Goal: Communication & Community: Answer question/provide support

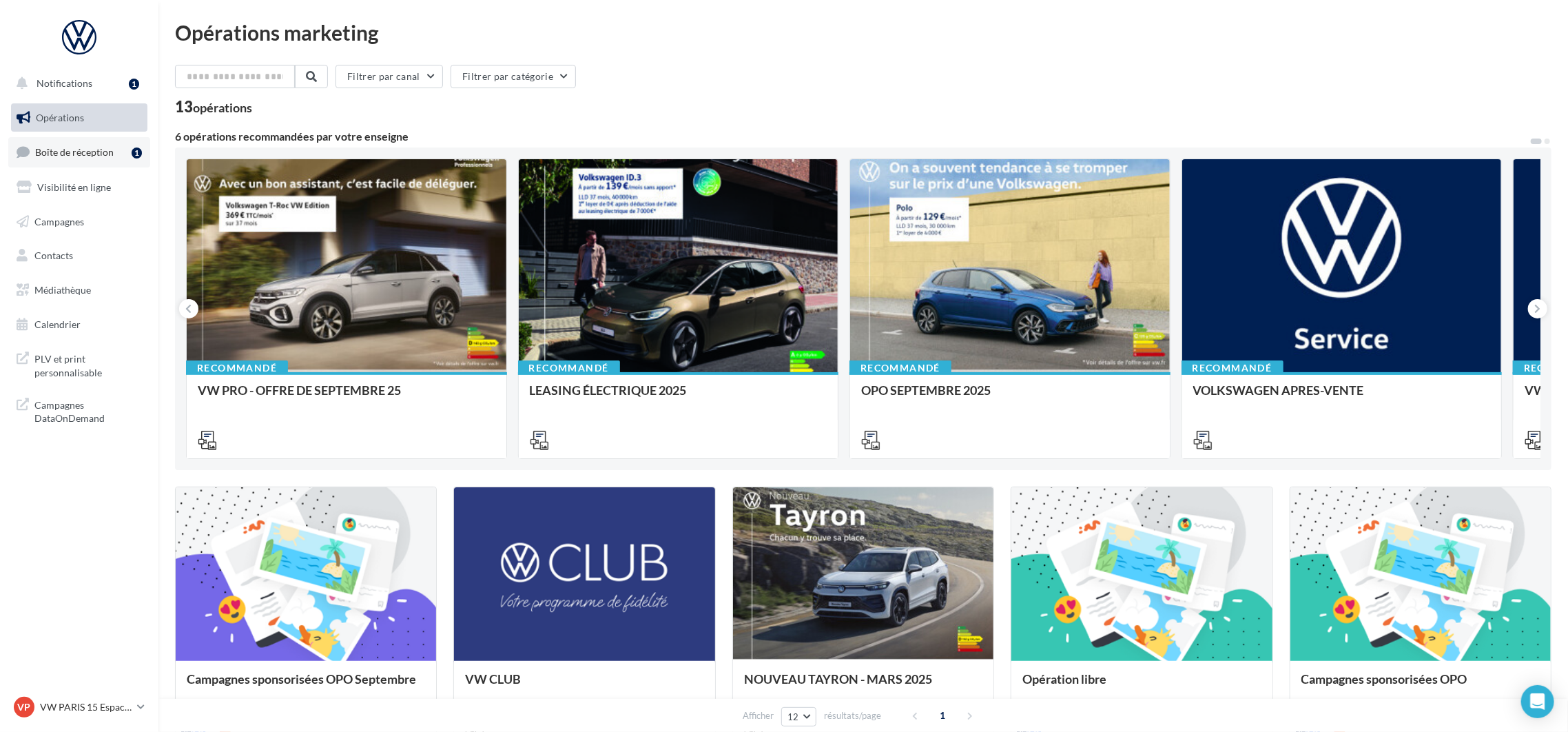
click at [93, 158] on link "Boîte de réception 1" at bounding box center [79, 152] width 142 height 30
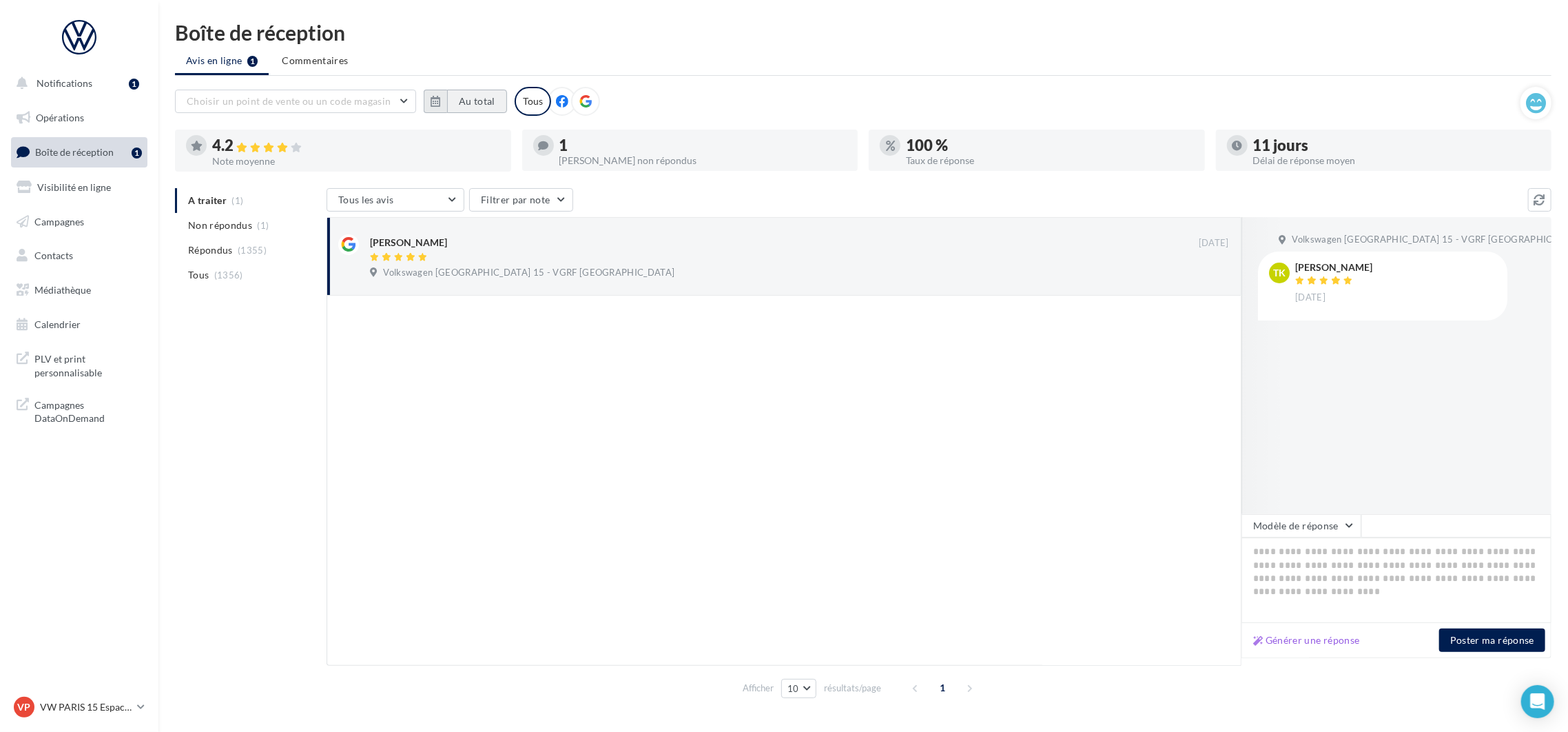
click at [465, 100] on button "Au total" at bounding box center [477, 101] width 60 height 23
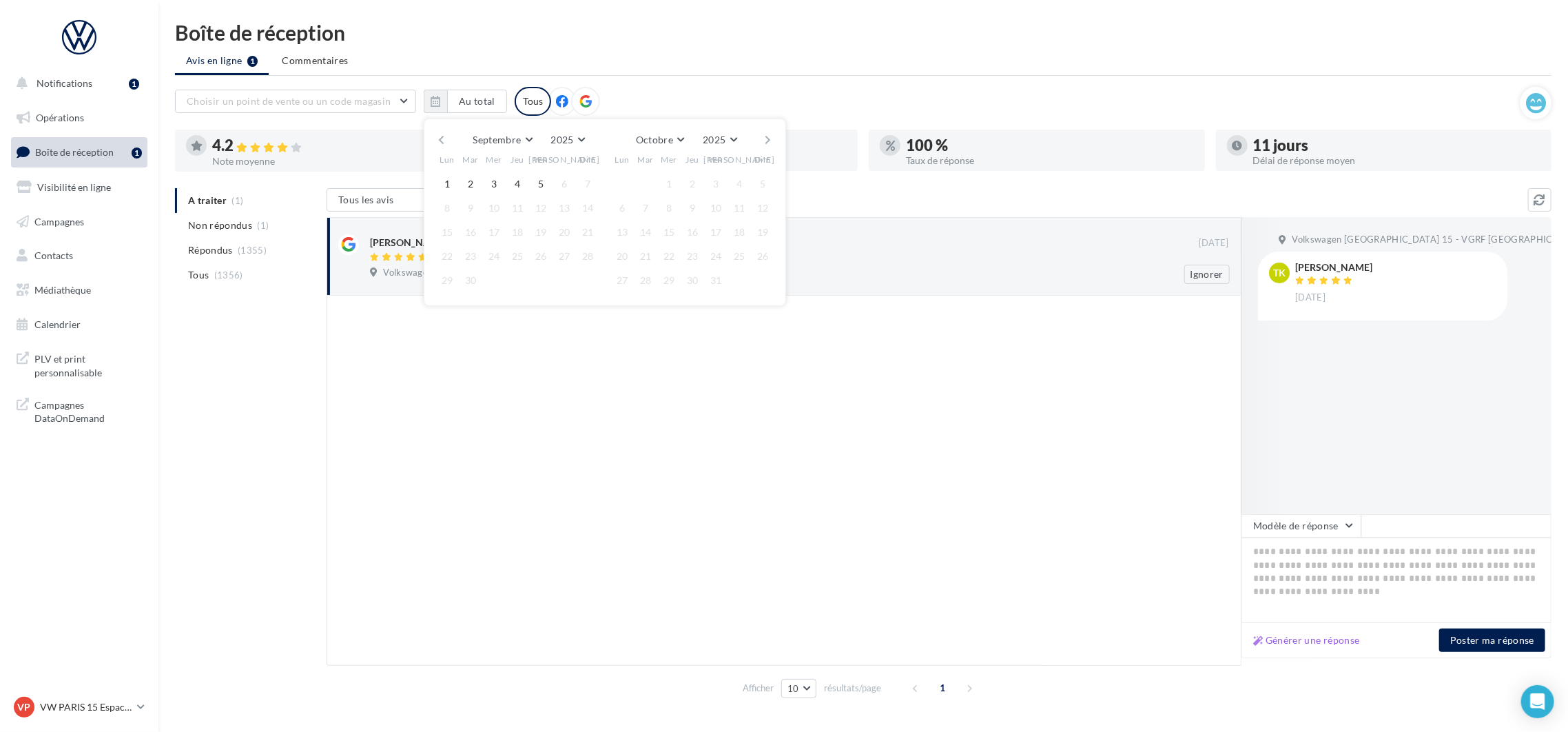
click at [1014, 288] on div "[PERSON_NAME] [DATE] Volkswagen Paris 15 - VGRF Grand Paris Ignorer" at bounding box center [784, 256] width 915 height 79
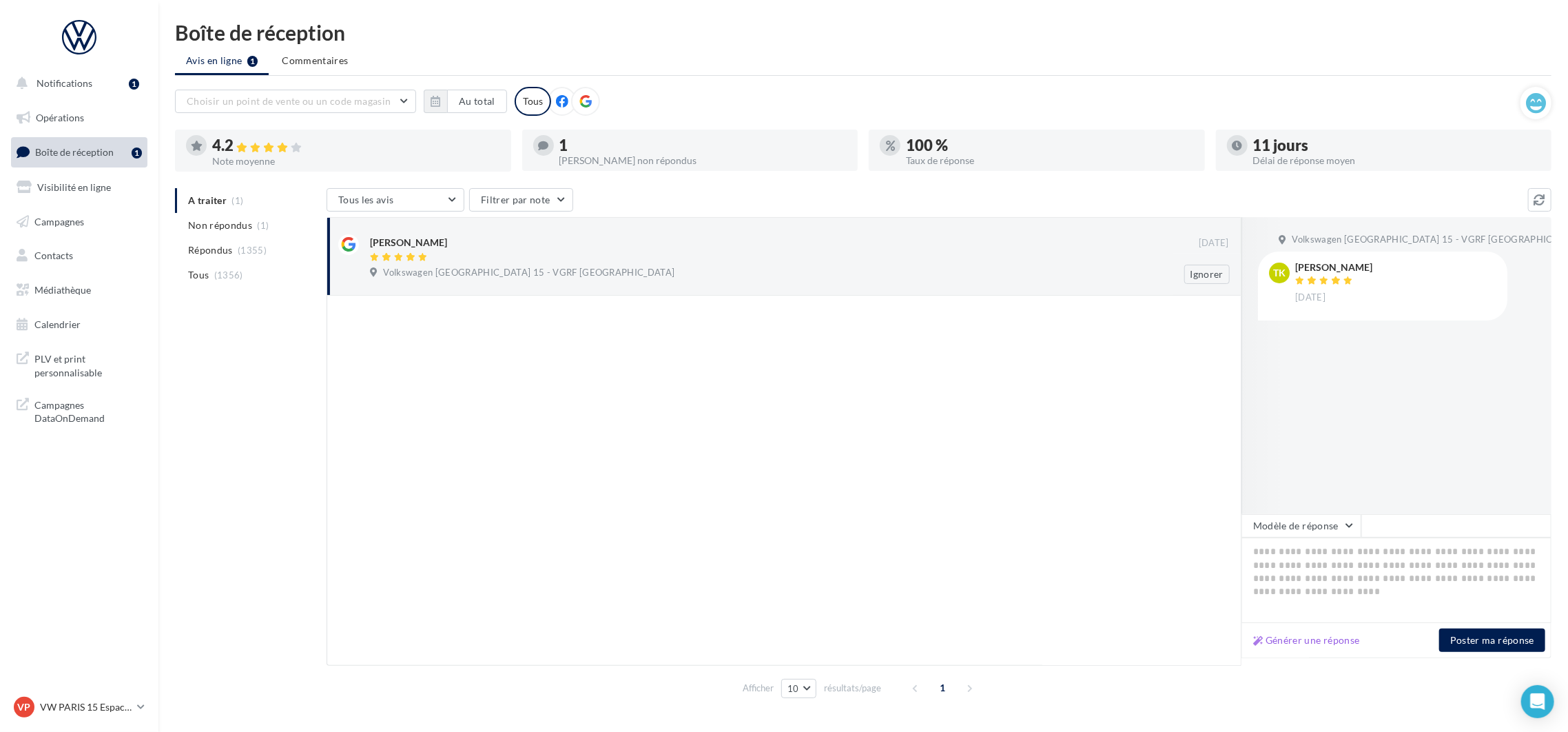
click at [569, 265] on div "[PERSON_NAME] [DATE] Volkswagen Paris 15 - VGRF Grand Paris Ignorer" at bounding box center [800, 259] width 859 height 49
click at [1314, 644] on button "Générer une réponse" at bounding box center [1306, 640] width 118 height 17
type textarea "**********"
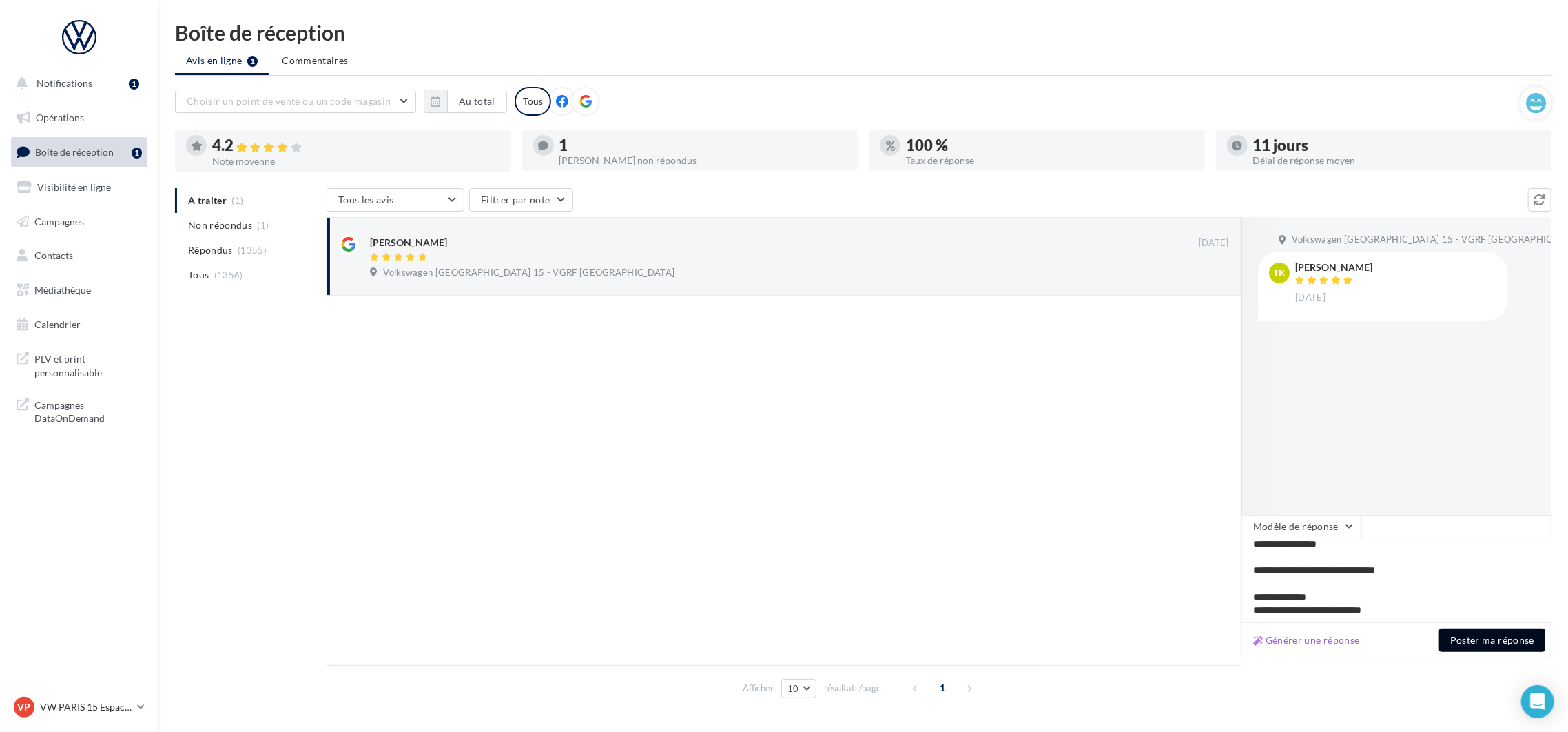
click at [1492, 636] on button "Poster ma réponse" at bounding box center [1492, 639] width 106 height 23
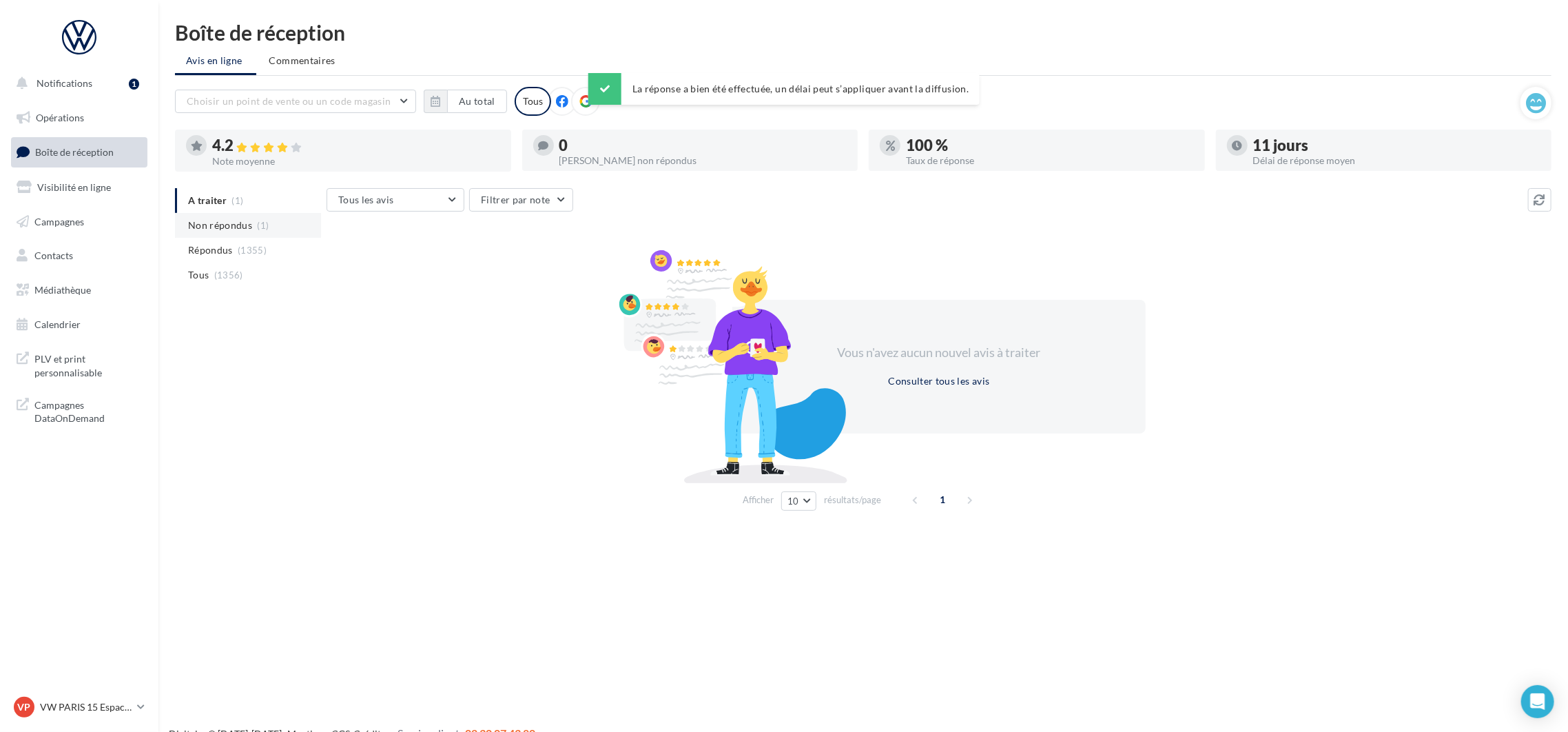
click at [204, 228] on span "Non répondus" at bounding box center [220, 225] width 64 height 14
click at [205, 199] on span "A traiter" at bounding box center [208, 200] width 39 height 14
click at [199, 238] on li "Répondus (1355)" at bounding box center [248, 250] width 146 height 25
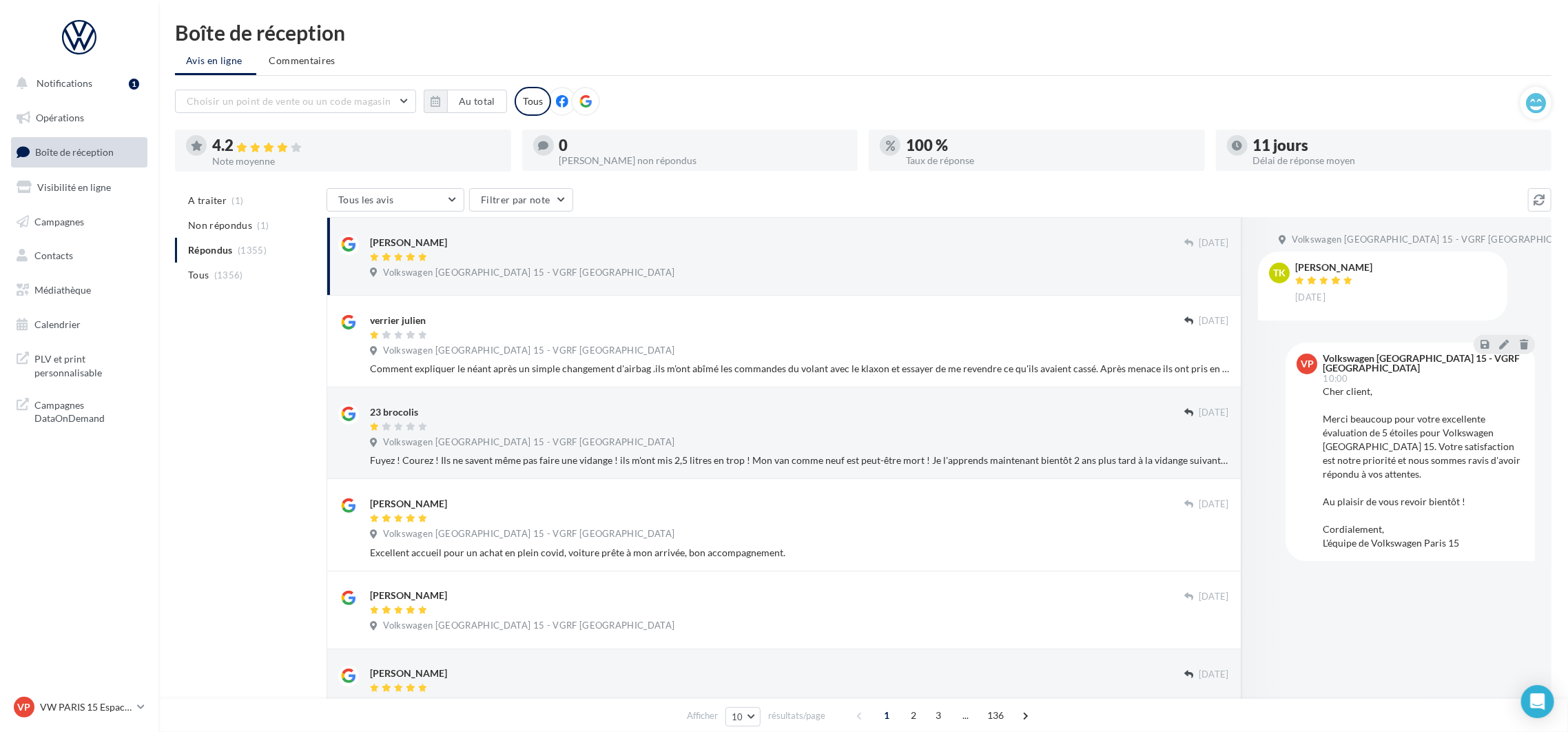
click at [615, 280] on div "Volkswagen [GEOGRAPHIC_DATA] 15 - VGRF [GEOGRAPHIC_DATA]" at bounding box center [800, 274] width 859 height 15
click at [199, 229] on span "Non répondus" at bounding box center [220, 225] width 64 height 14
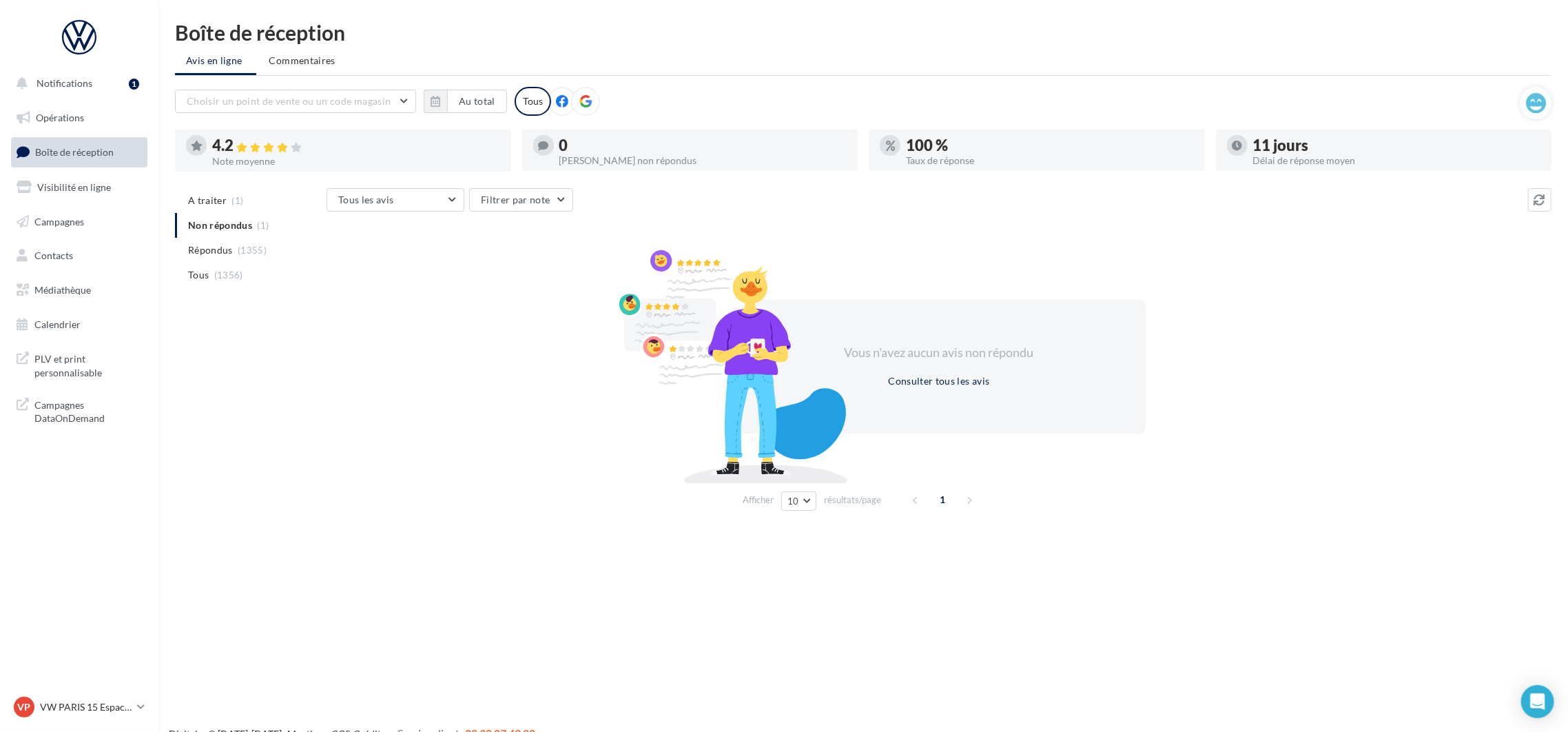
click at [470, 119] on div "Choisir un point de vente ou un code magasin 1004047 - Volkswagen [GEOGRAPHIC_D…" at bounding box center [864, 109] width 1377 height 44
click at [469, 112] on div "Choisir un point de vente ou un code magasin 1004047 - Volkswagen [GEOGRAPHIC_D…" at bounding box center [848, 101] width 1345 height 29
click at [470, 100] on button "Au total" at bounding box center [477, 101] width 60 height 23
click at [444, 138] on button "button" at bounding box center [441, 139] width 12 height 19
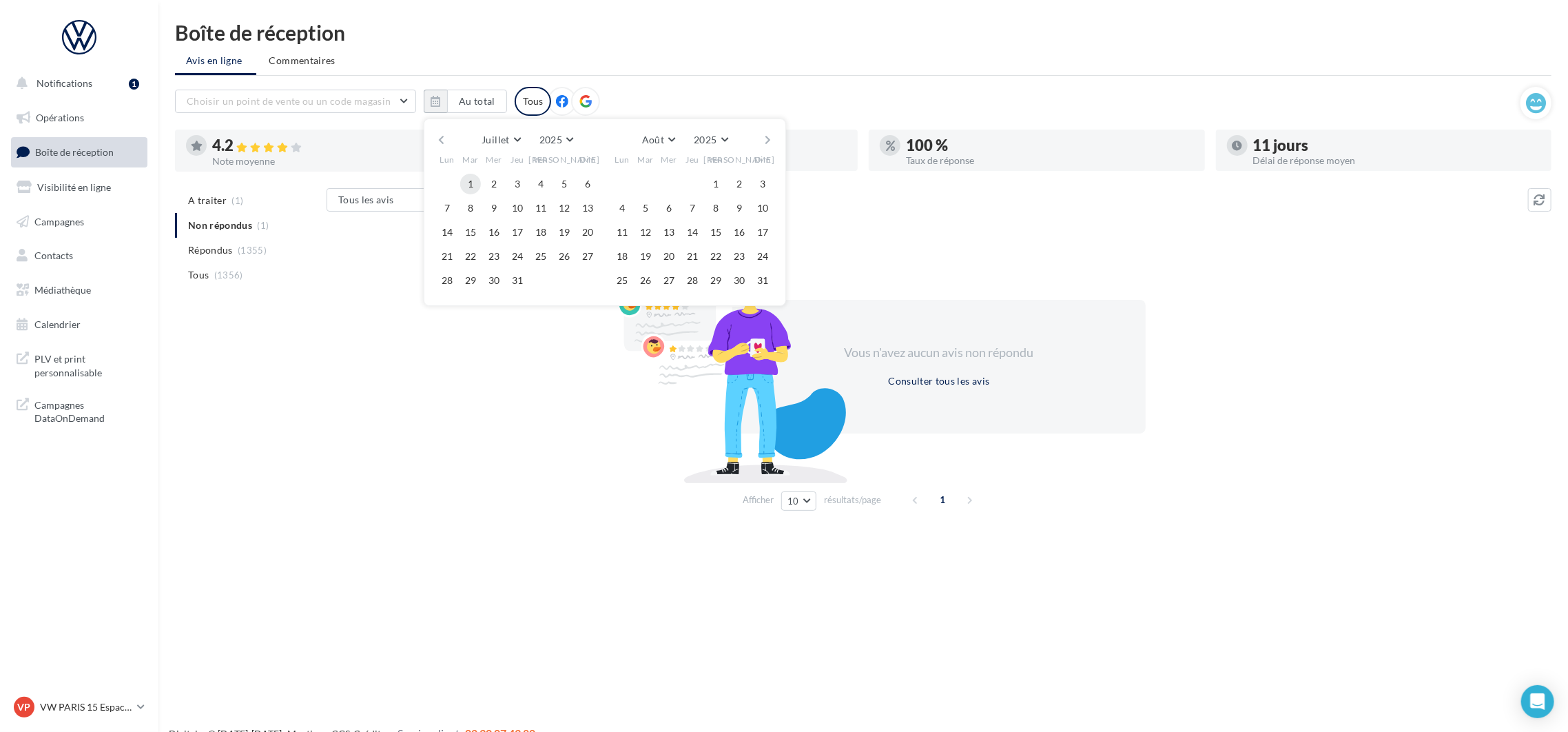
click at [468, 191] on button "1" at bounding box center [470, 184] width 20 height 20
click at [767, 141] on button "button" at bounding box center [768, 139] width 12 height 19
click at [713, 191] on button "5" at bounding box center [716, 184] width 20 height 20
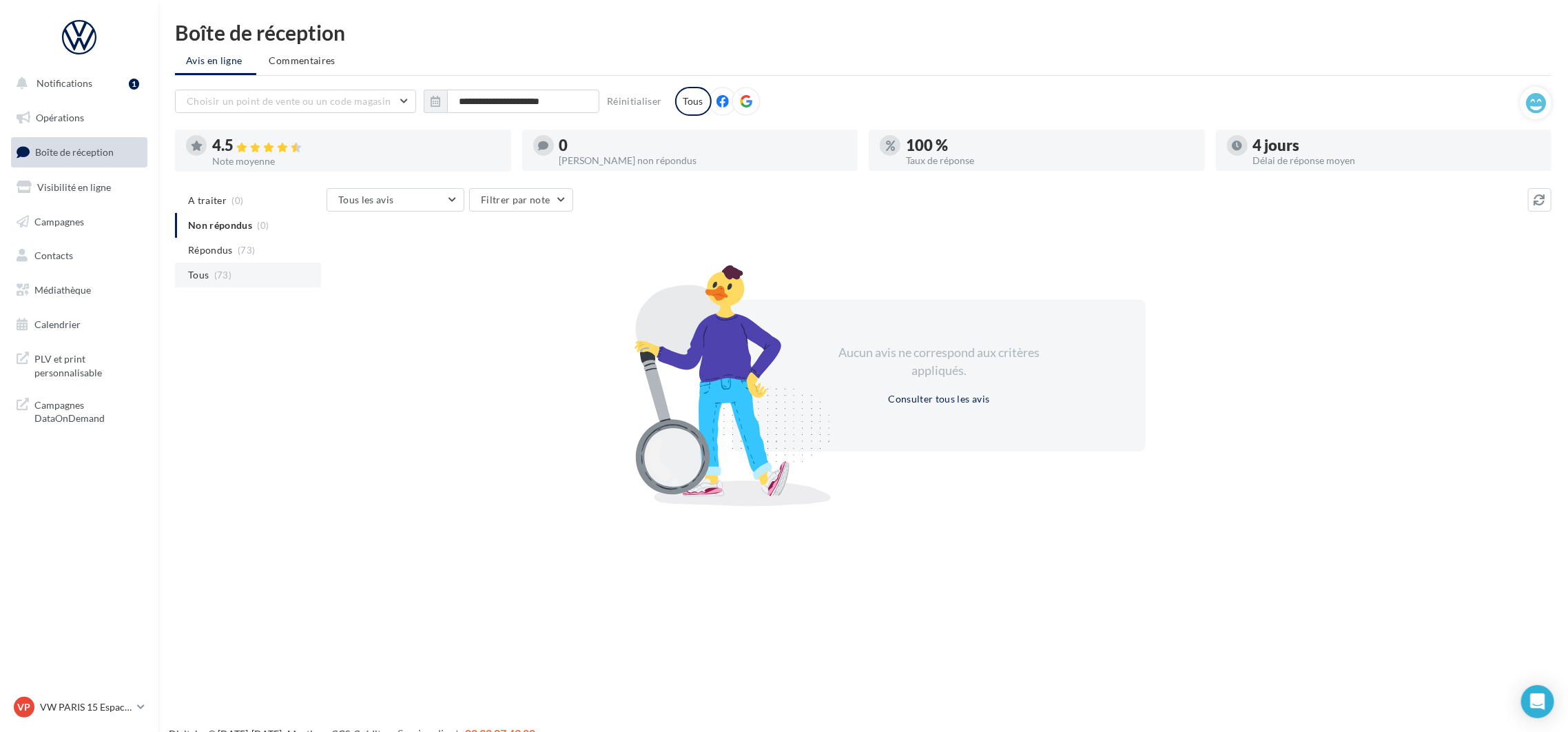
click at [218, 275] on span "(73)" at bounding box center [223, 275] width 18 height 11
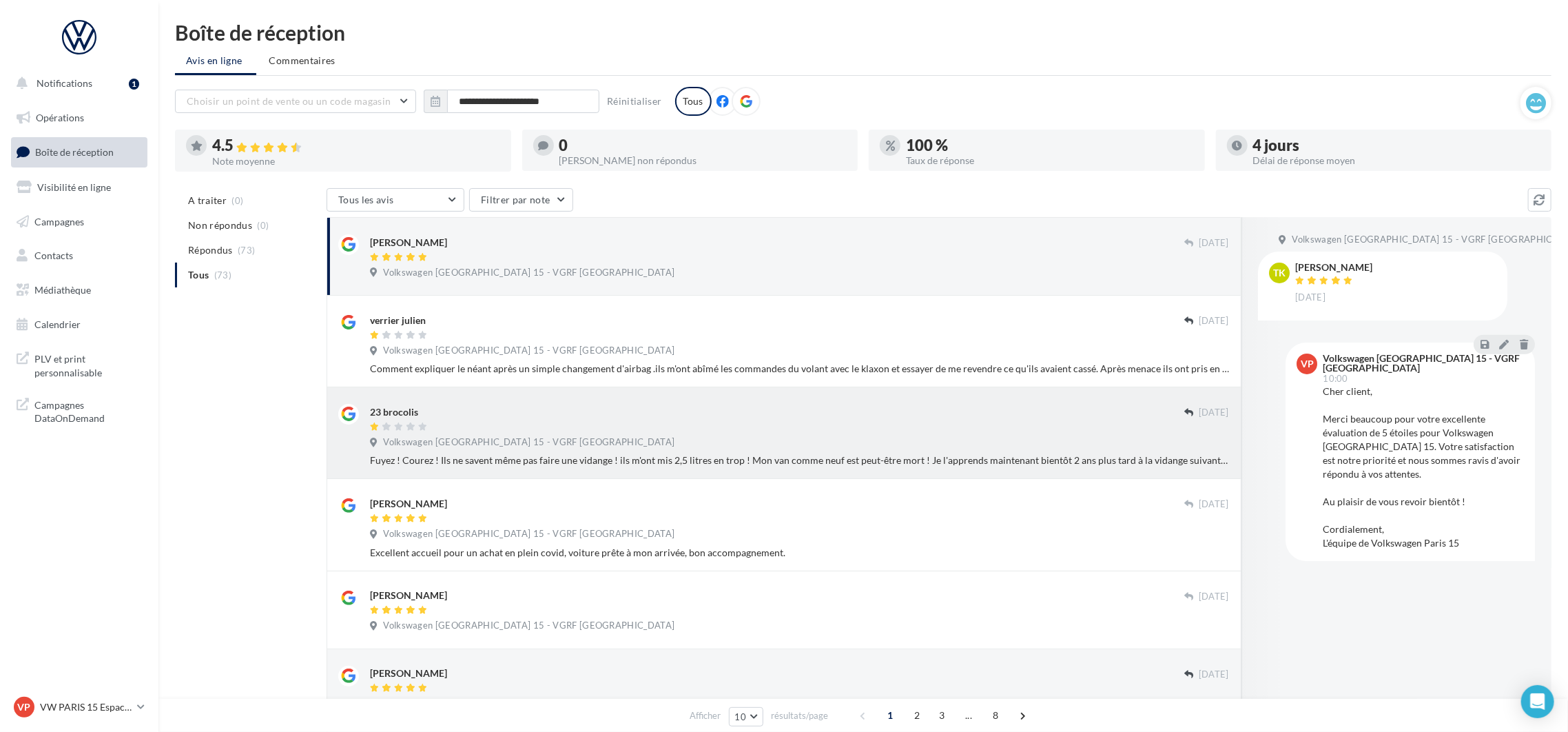
click at [749, 431] on div at bounding box center [778, 428] width 815 height 12
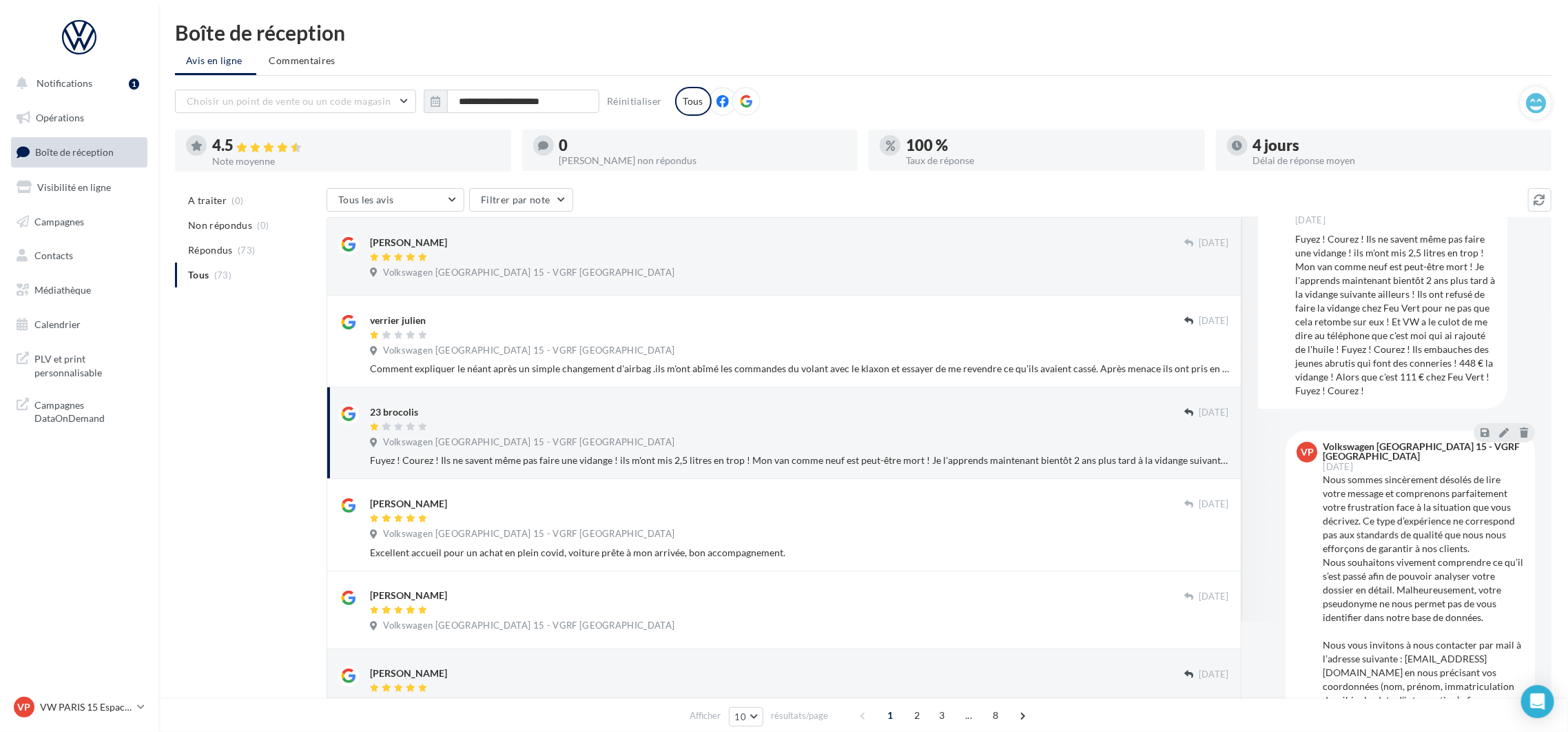
scroll to position [186, 0]
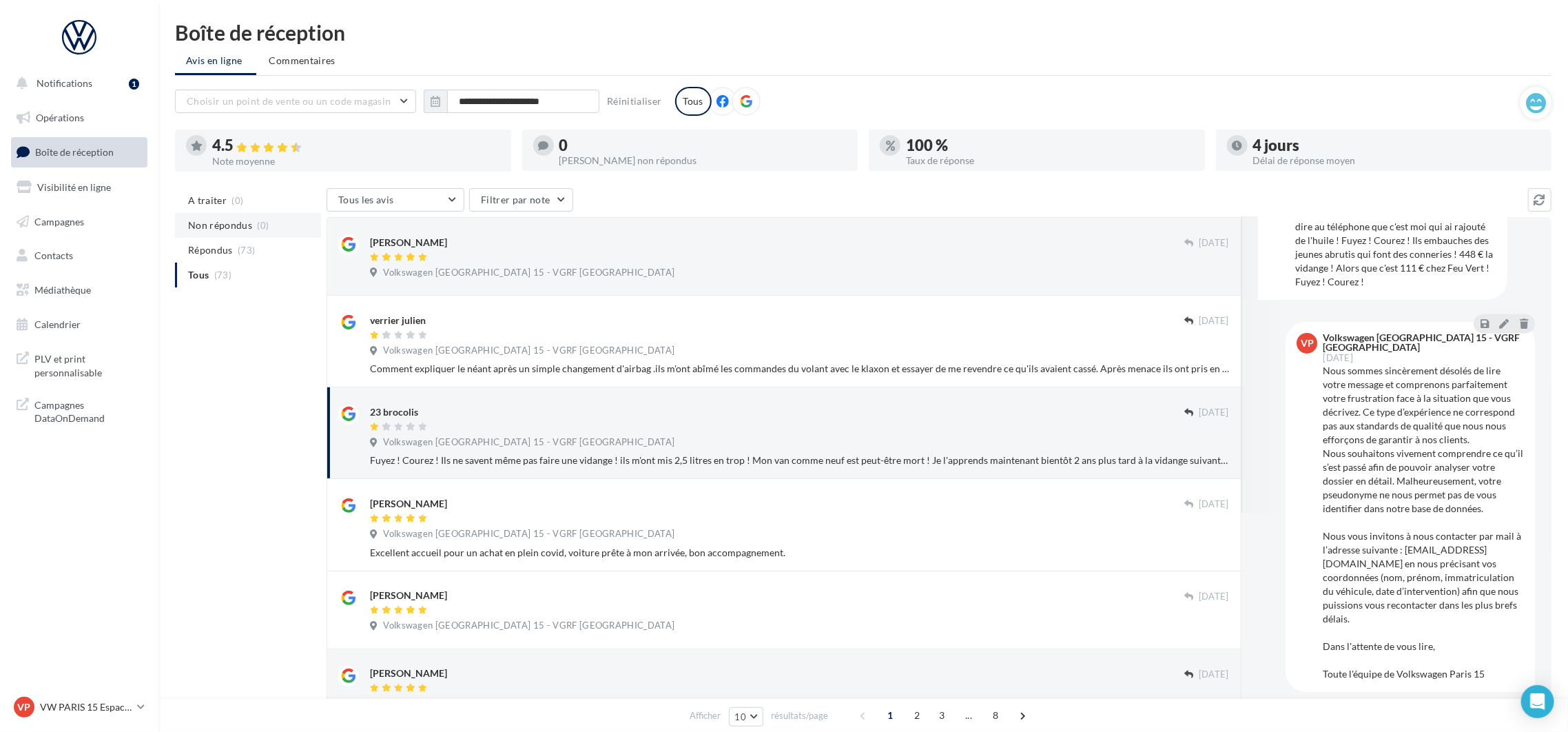
click at [197, 226] on span "Non répondus" at bounding box center [220, 225] width 64 height 14
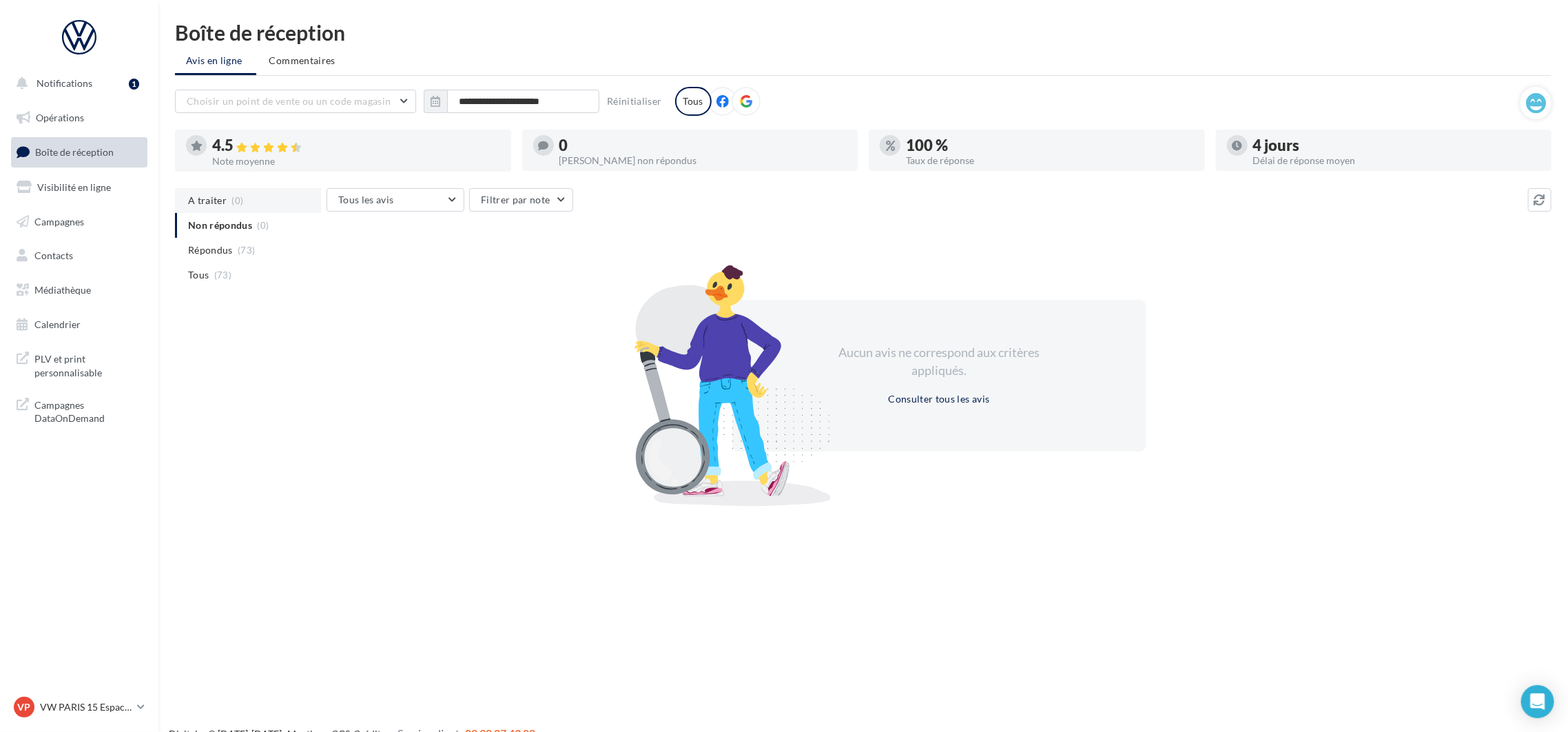
click at [197, 208] on li "A traiter (0)" at bounding box center [248, 200] width 146 height 25
click at [95, 706] on p "VW PARIS 15 Espace Suffren" at bounding box center [85, 707] width 92 height 14
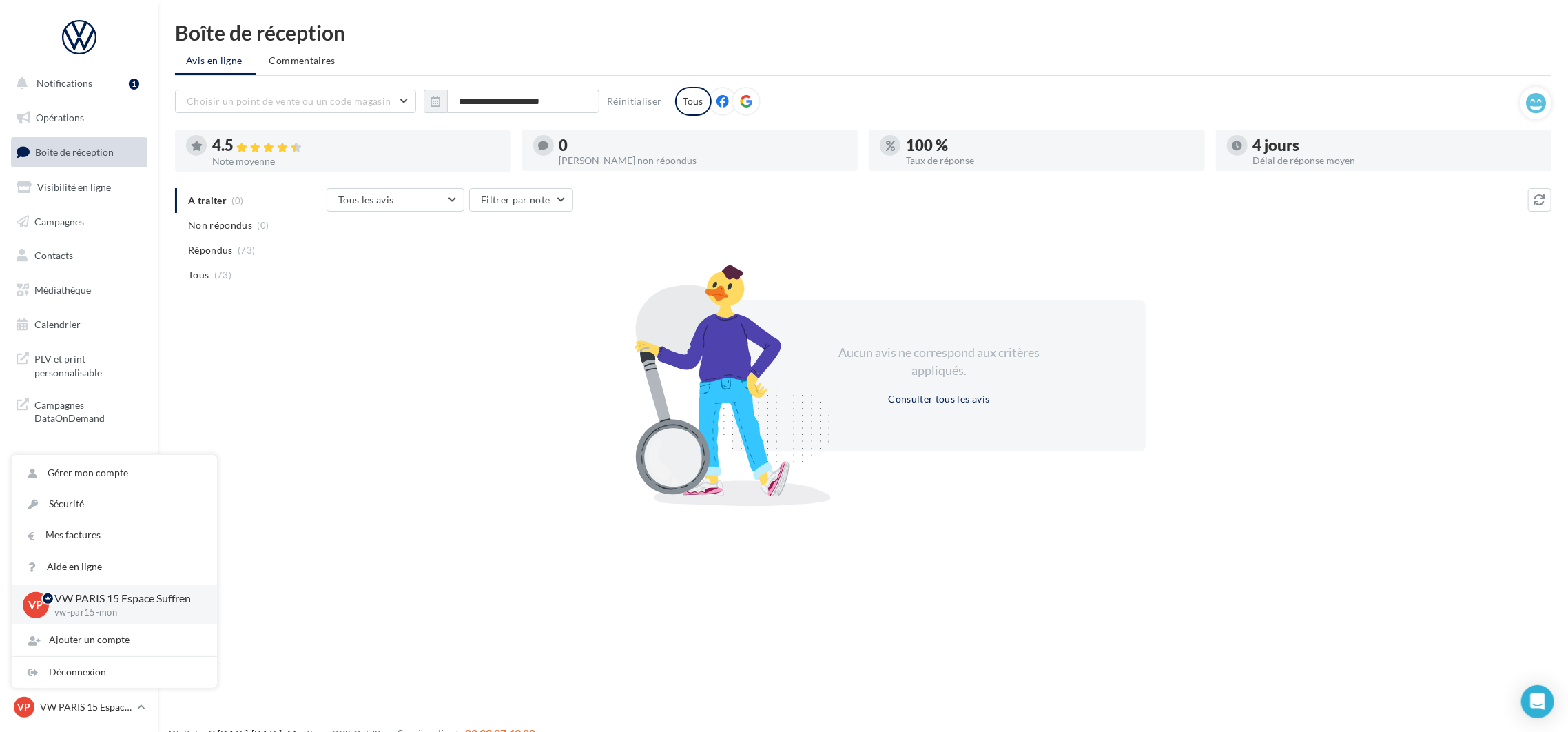
click at [353, 509] on div "Notifications 1 Opérations Boîte de réception Visibilité en ligne Campagnes Con…" at bounding box center [784, 388] width 1568 height 732
click at [129, 713] on p "VW PARIS 15 Espace Suffren" at bounding box center [85, 707] width 92 height 14
click at [84, 679] on div "Déconnexion" at bounding box center [114, 672] width 205 height 31
